Goal: Transaction & Acquisition: Purchase product/service

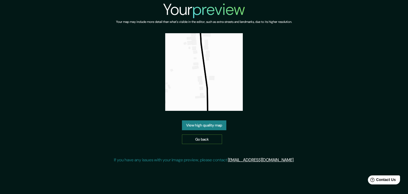
click at [211, 141] on link "Go back" at bounding box center [202, 139] width 40 height 10
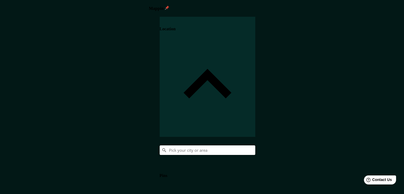
click at [255, 145] on input "Pick your city or area" at bounding box center [208, 150] width 96 height 10
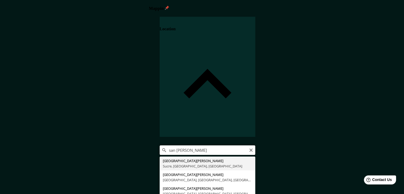
drag, startPoint x: 326, startPoint y: 56, endPoint x: 349, endPoint y: 52, distance: 23.2
click at [255, 145] on input "san [PERSON_NAME]" at bounding box center [208, 150] width 96 height 10
drag, startPoint x: 345, startPoint y: 45, endPoint x: 289, endPoint y: 47, distance: 55.6
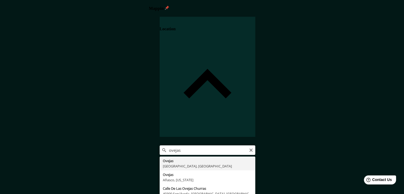
type input "Ovejas, [GEOGRAPHIC_DATA], [GEOGRAPHIC_DATA]"
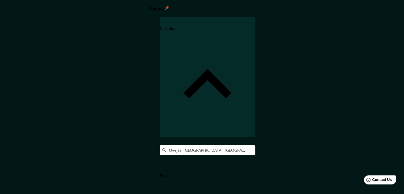
click at [167, 173] on h4 "Pins" at bounding box center [164, 175] width 8 height 5
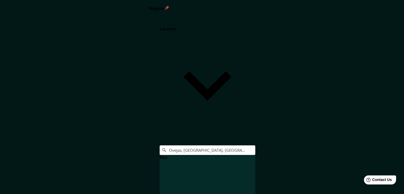
scroll to position [1, 0]
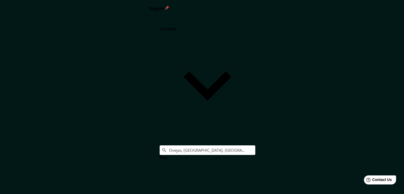
scroll to position [0, 0]
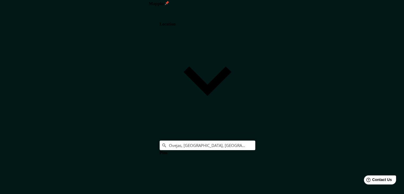
scroll to position [6, 0]
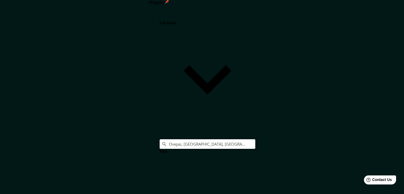
click at [167, 149] on h4 "Pins" at bounding box center [164, 151] width 8 height 5
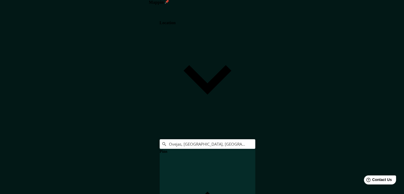
click at [176, 25] on h4 "Location" at bounding box center [168, 22] width 16 height 5
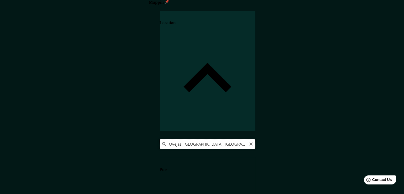
click at [255, 139] on input "Ovejas, [GEOGRAPHIC_DATA], [GEOGRAPHIC_DATA]" at bounding box center [208, 144] width 96 height 10
